Goal: Information Seeking & Learning: Learn about a topic

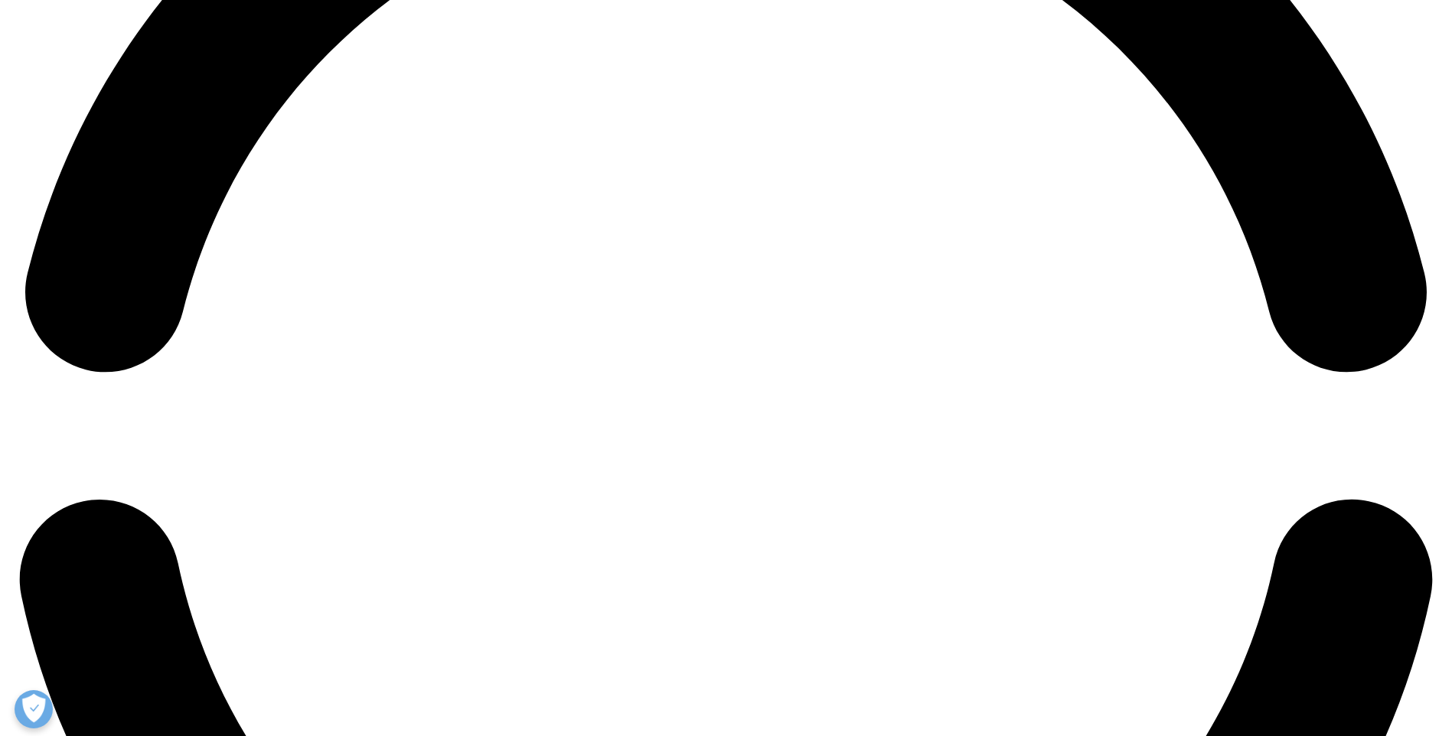
scroll to position [3185, 0]
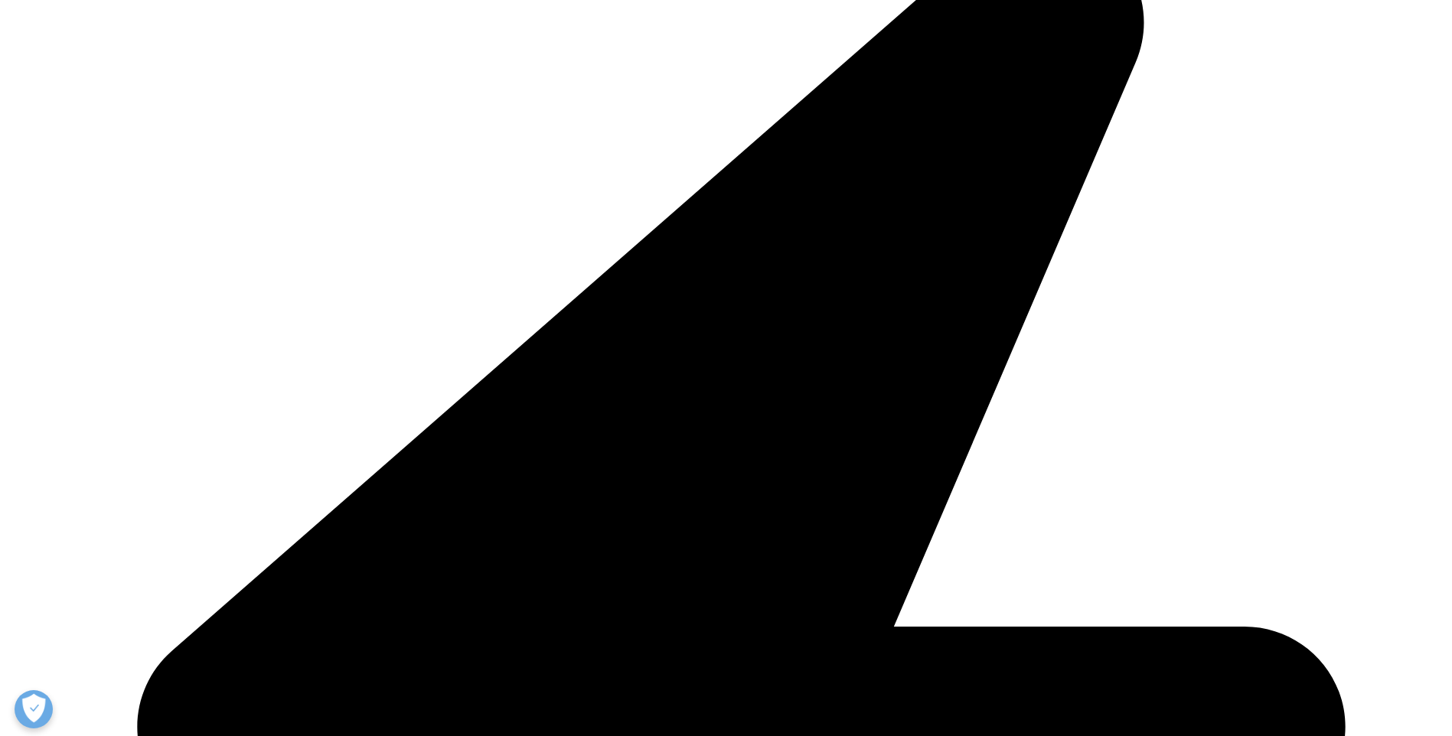
scroll to position [408, 0]
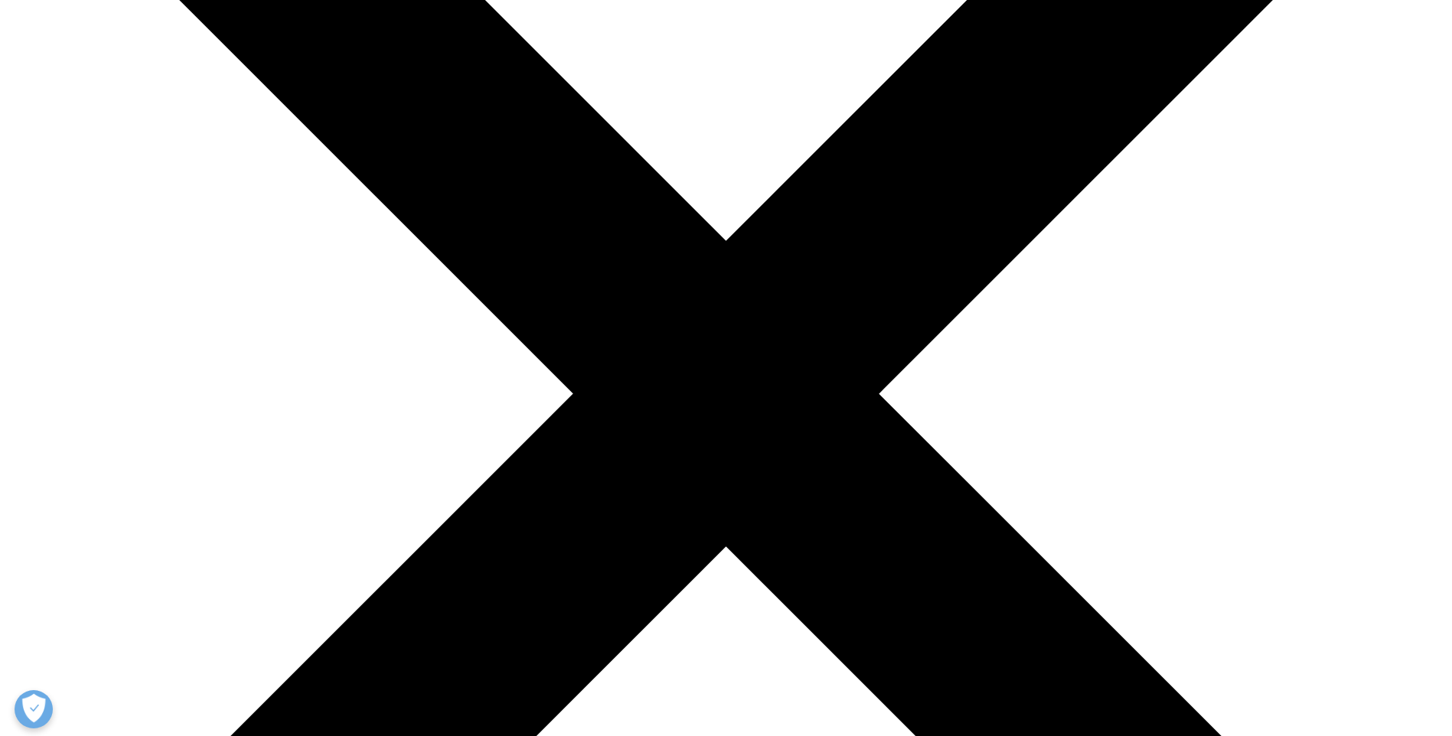
scroll to position [394, 0]
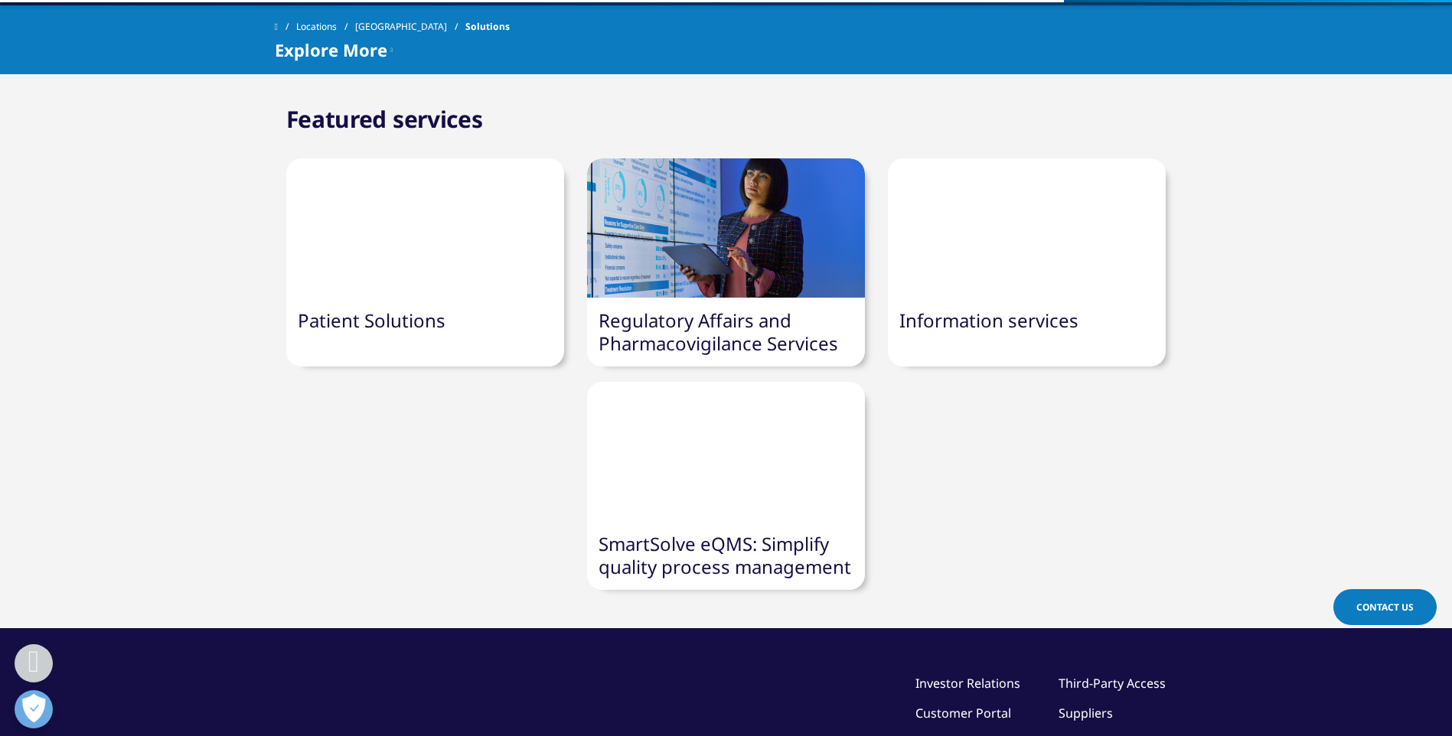
click at [989, 321] on link "Information services" at bounding box center [988, 320] width 179 height 25
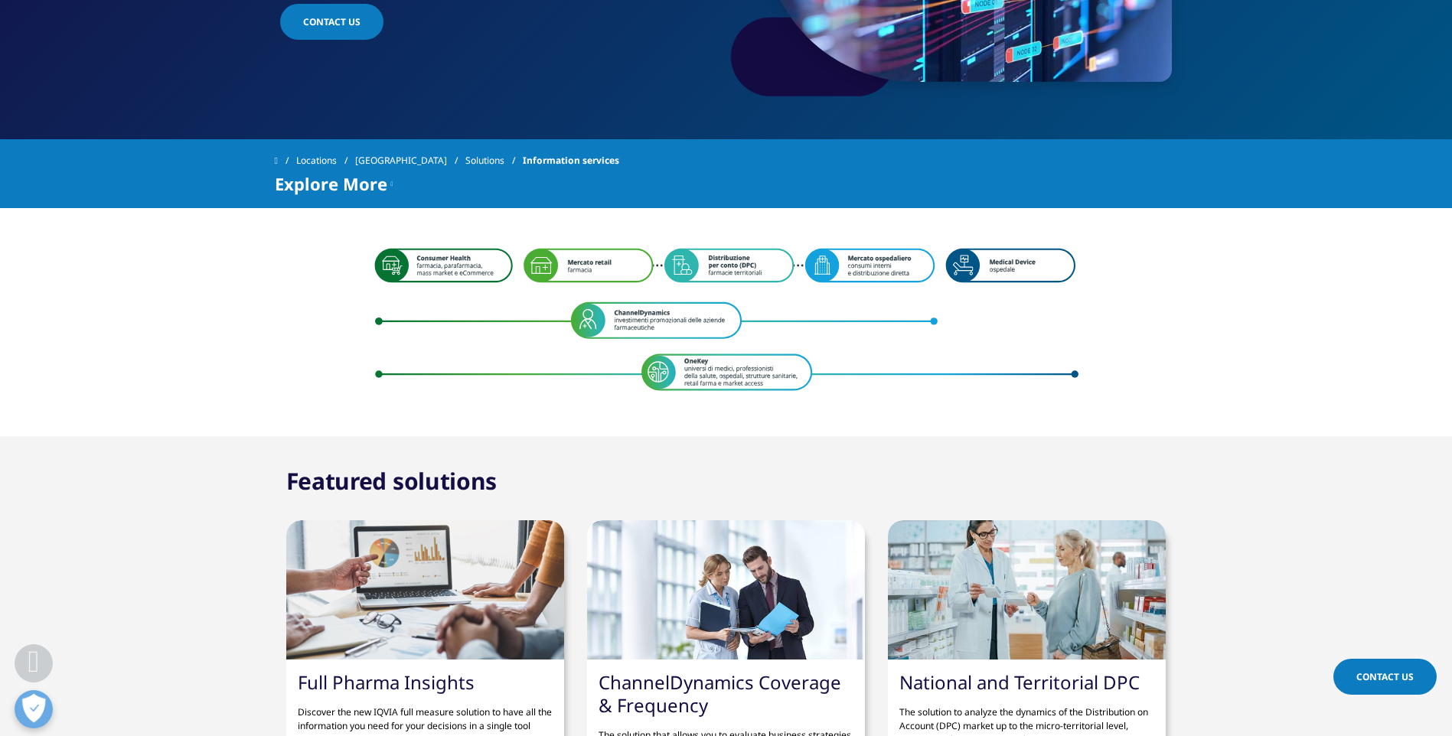
scroll to position [393, 0]
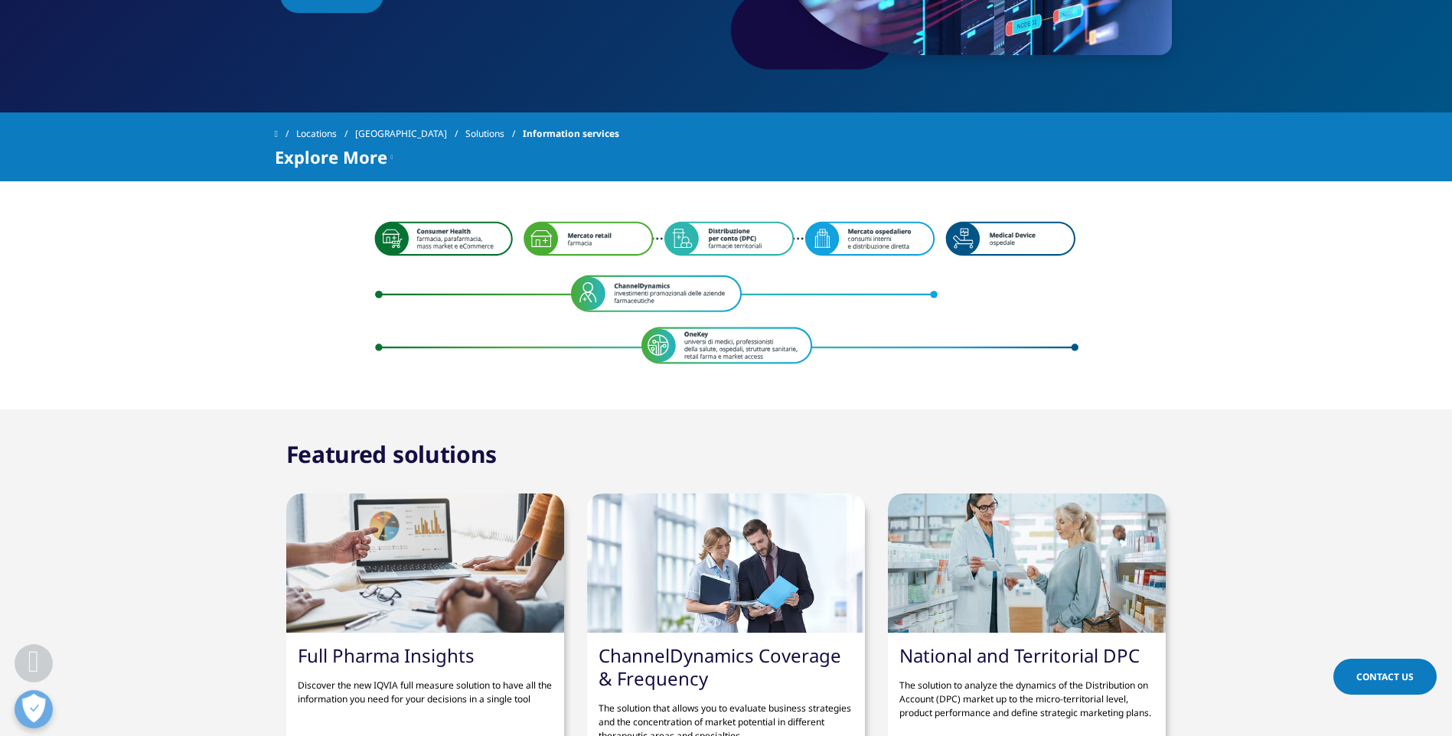
click at [715, 348] on img at bounding box center [726, 294] width 704 height 148
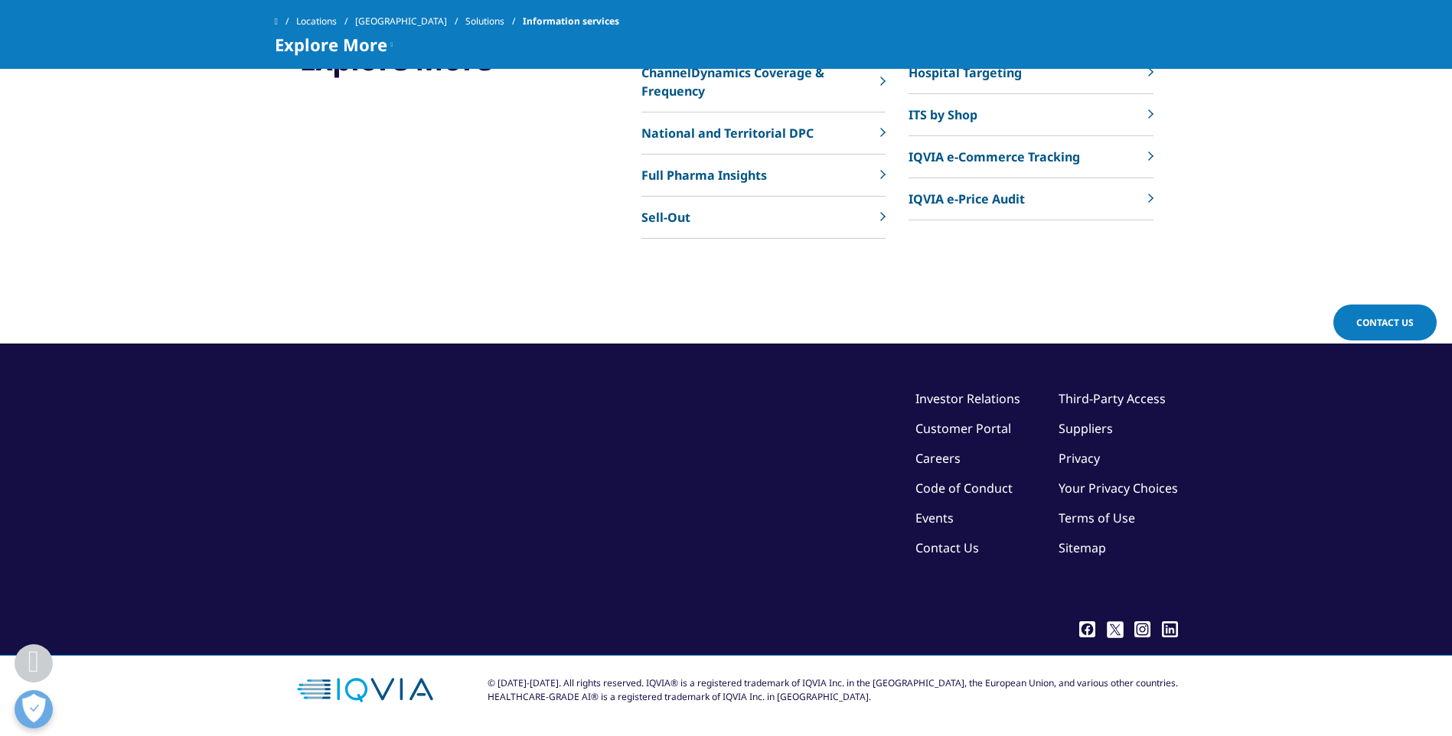
scroll to position [0, 0]
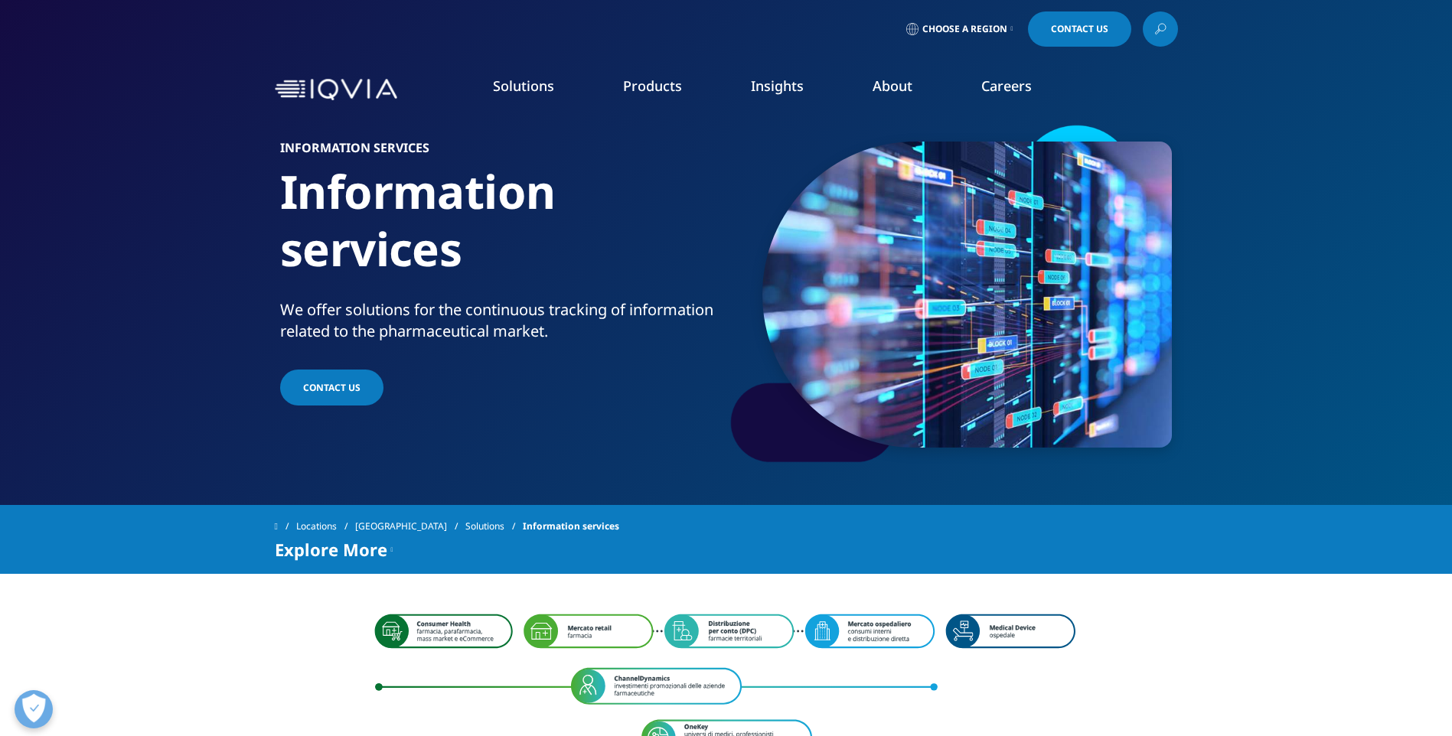
click at [1157, 33] on icon at bounding box center [1160, 29] width 12 height 20
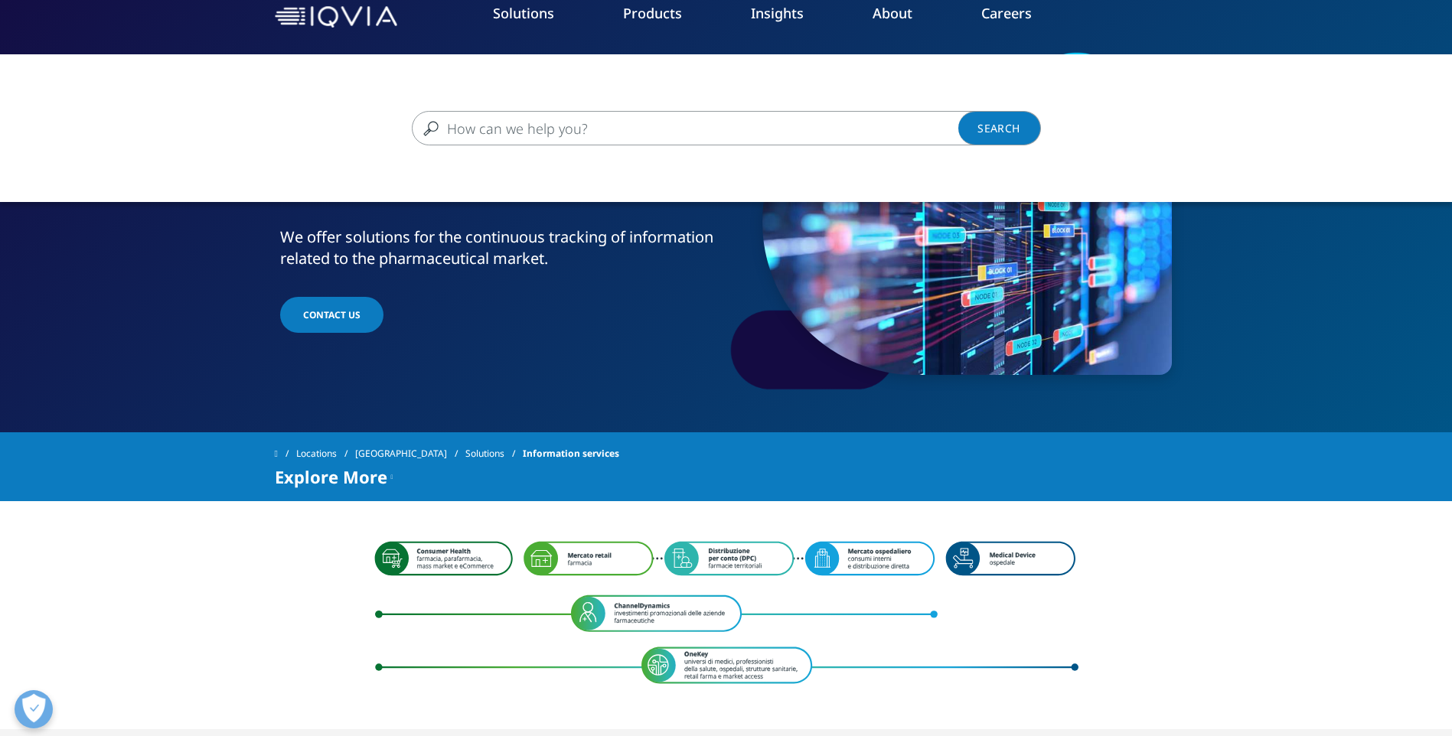
scroll to position [77, 0]
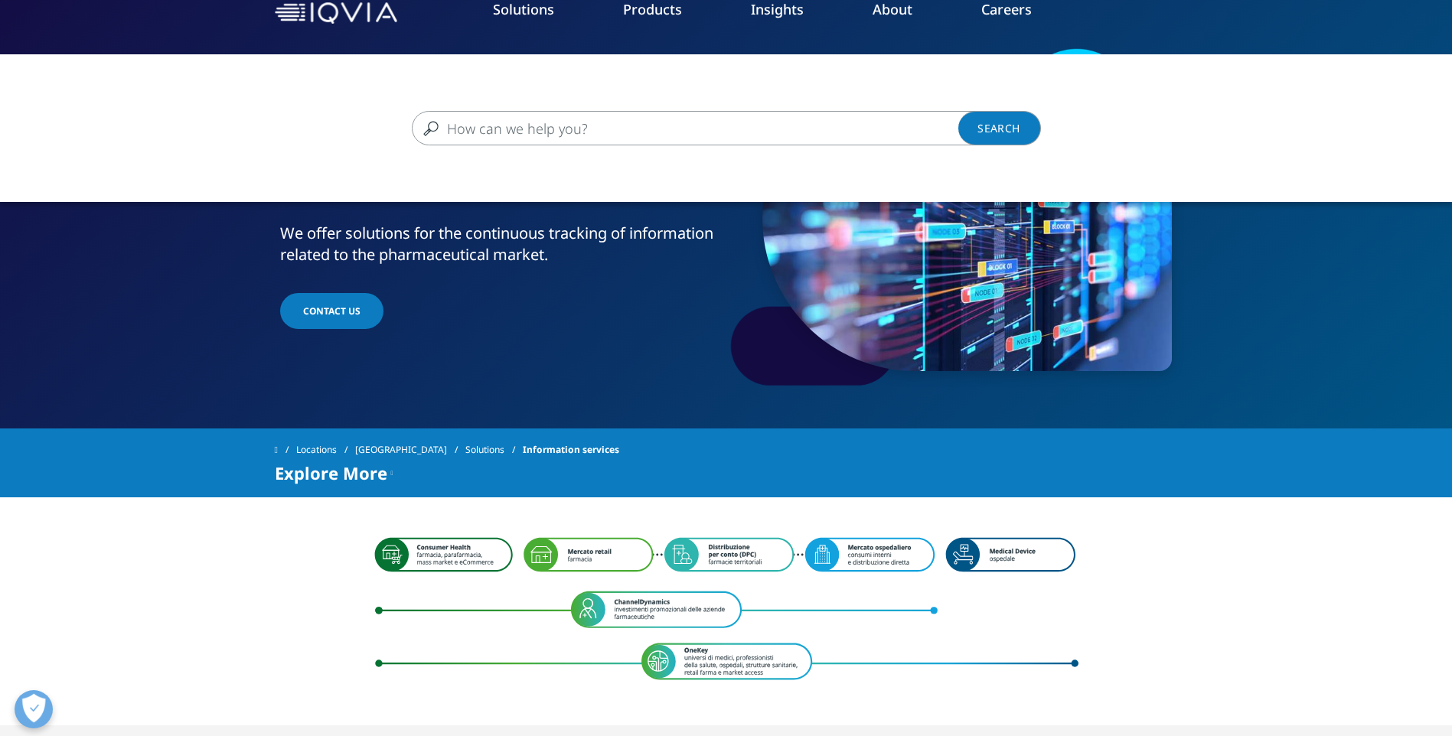
click at [691, 137] on input "Cerca" at bounding box center [704, 128] width 585 height 34
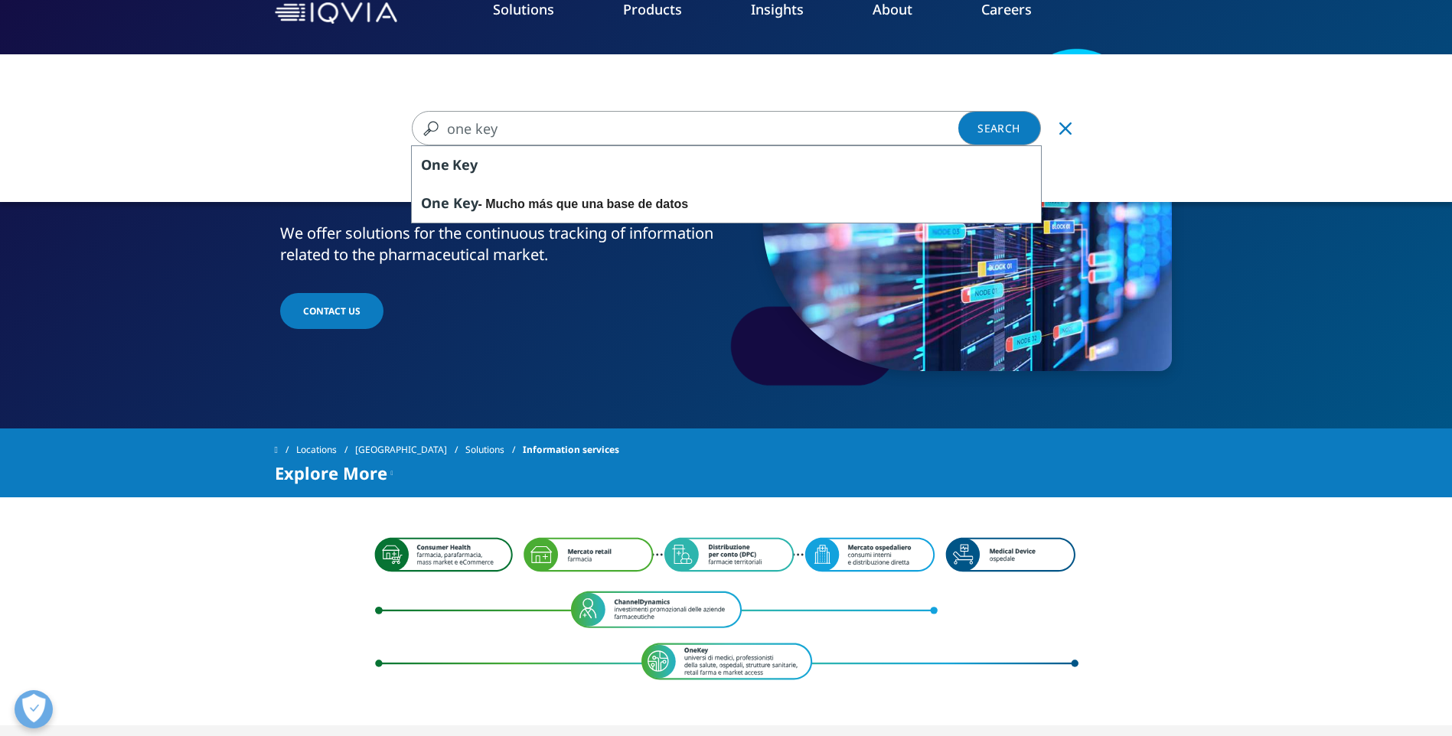
type input "one key"
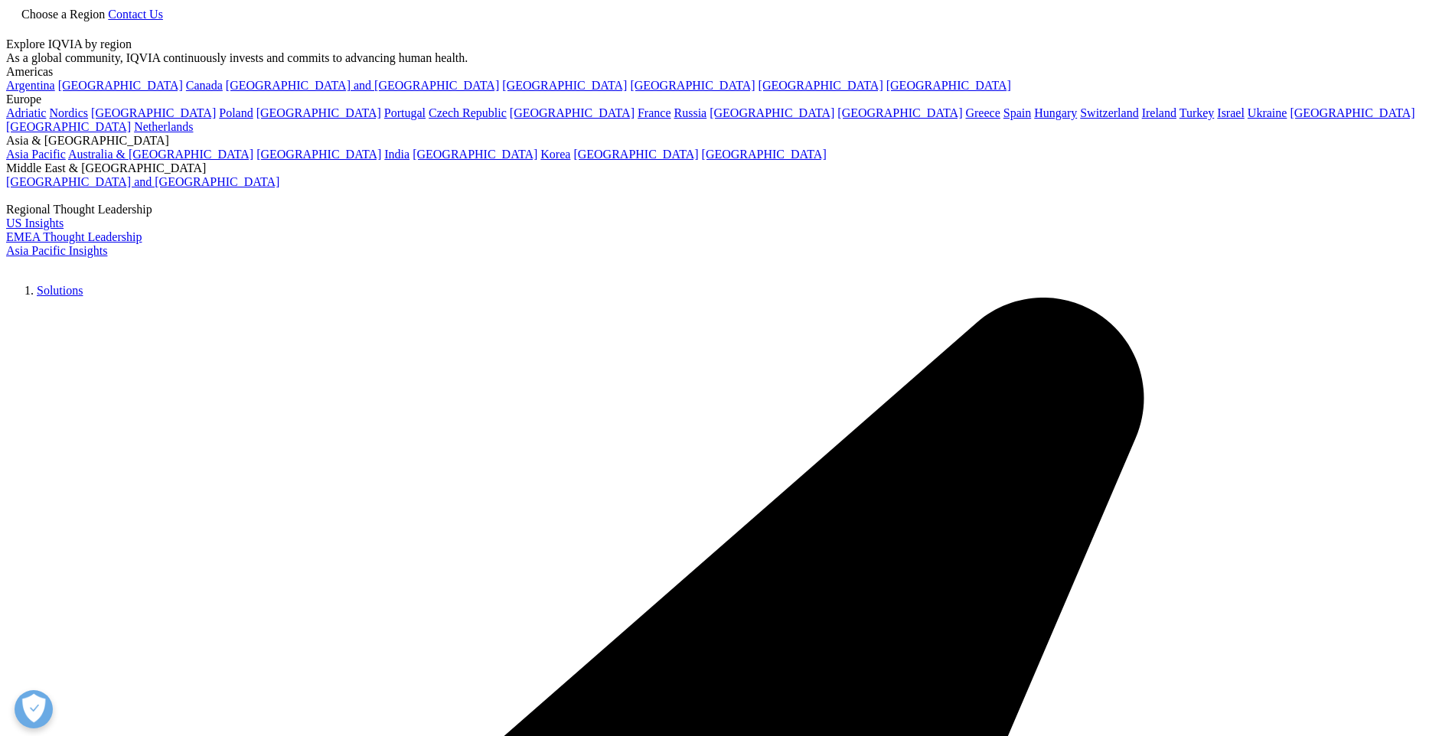
type input "one key"
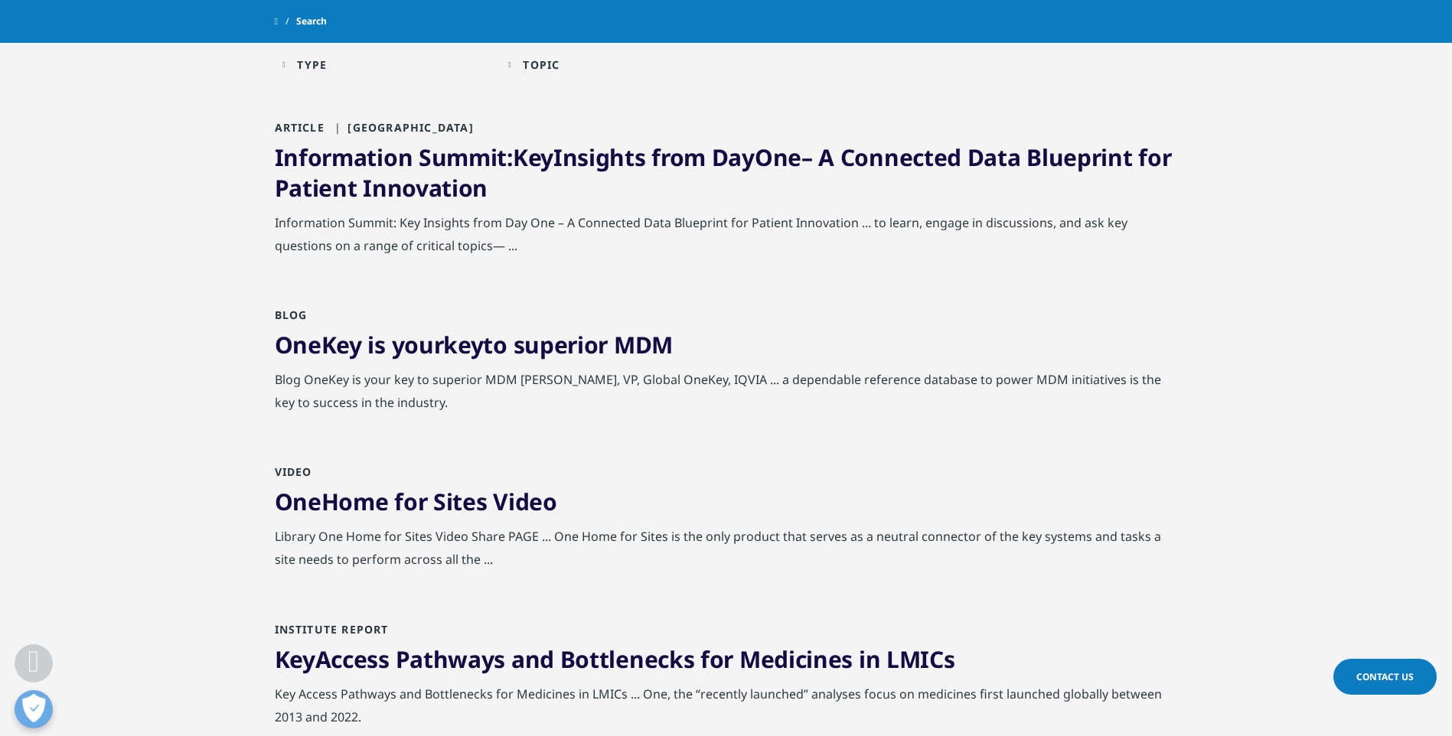
scroll to position [326, 0]
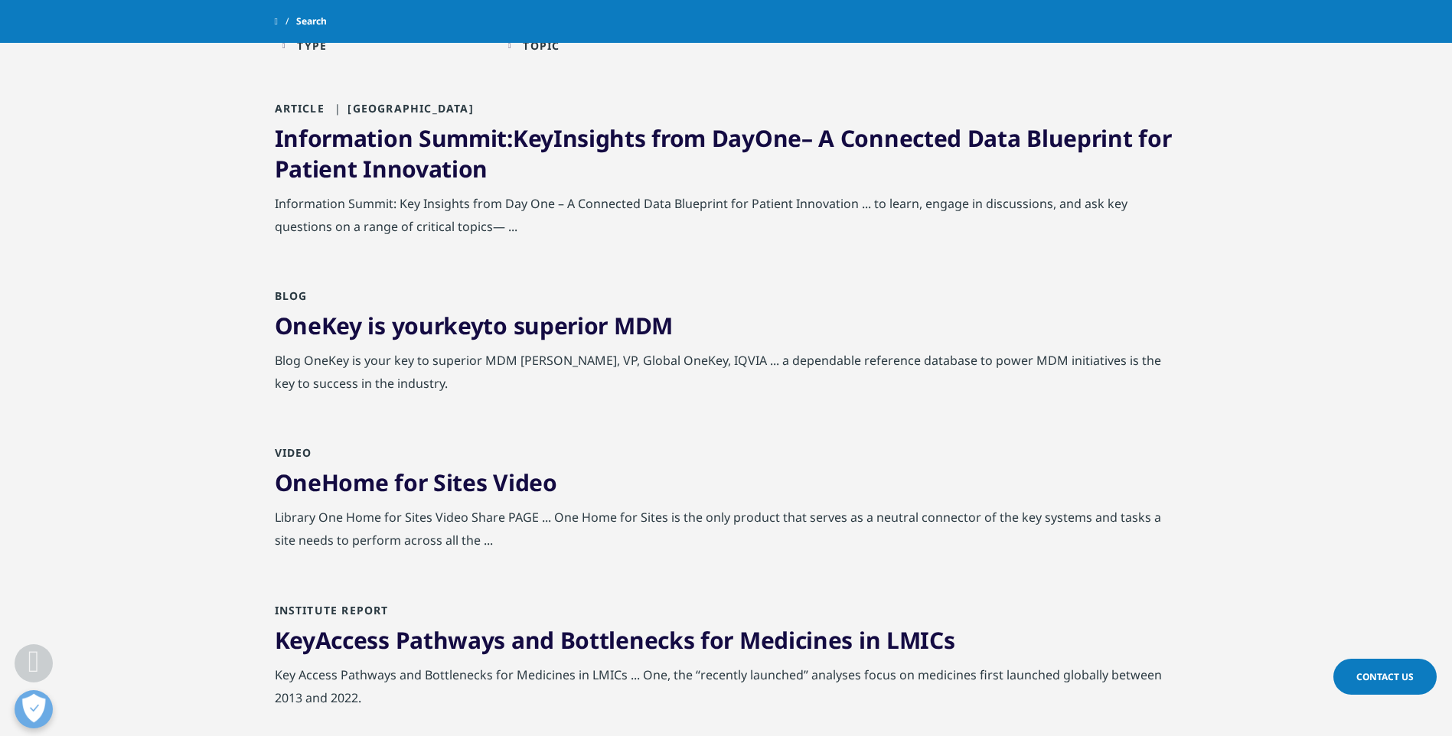
click at [394, 324] on link "OneKey is your key to superior MDM" at bounding box center [474, 325] width 398 height 31
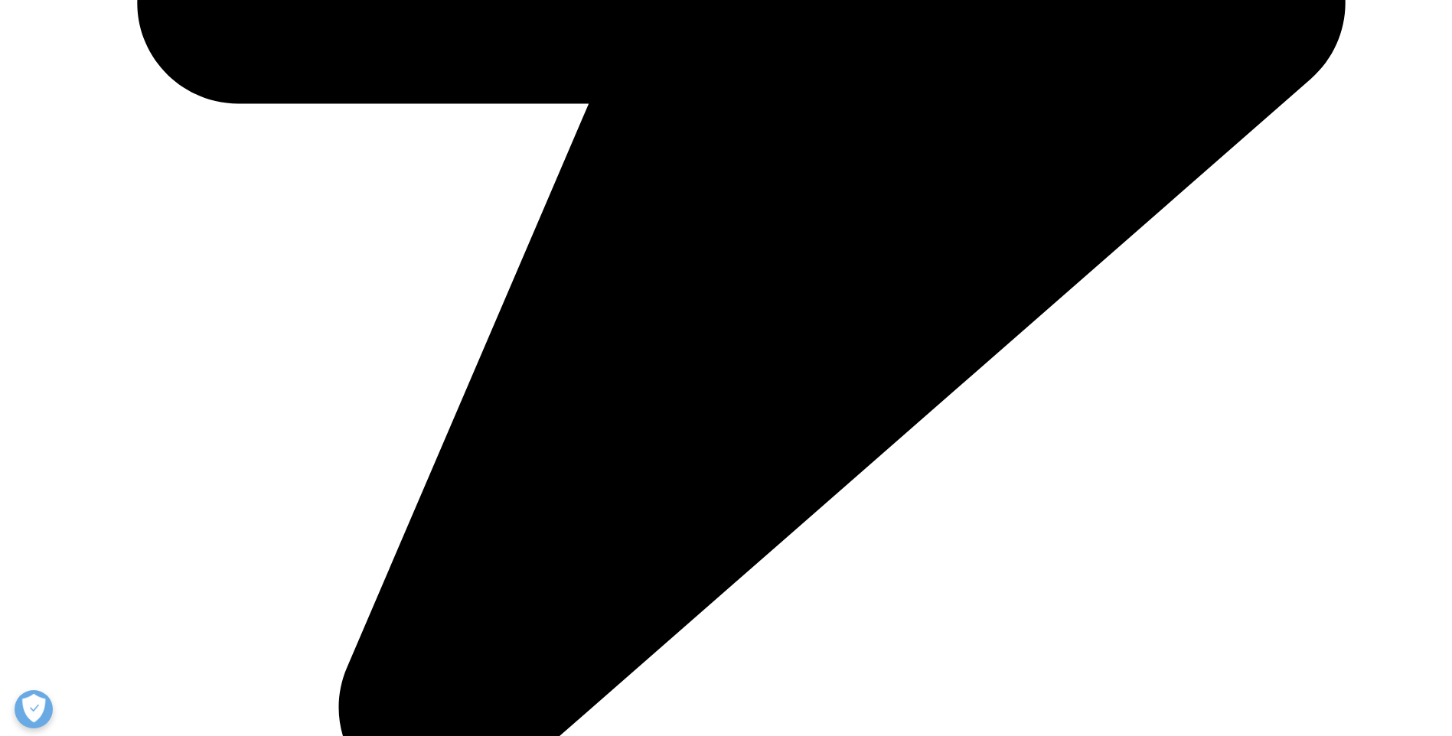
scroll to position [2878, 0]
